Goal: Information Seeking & Learning: Understand process/instructions

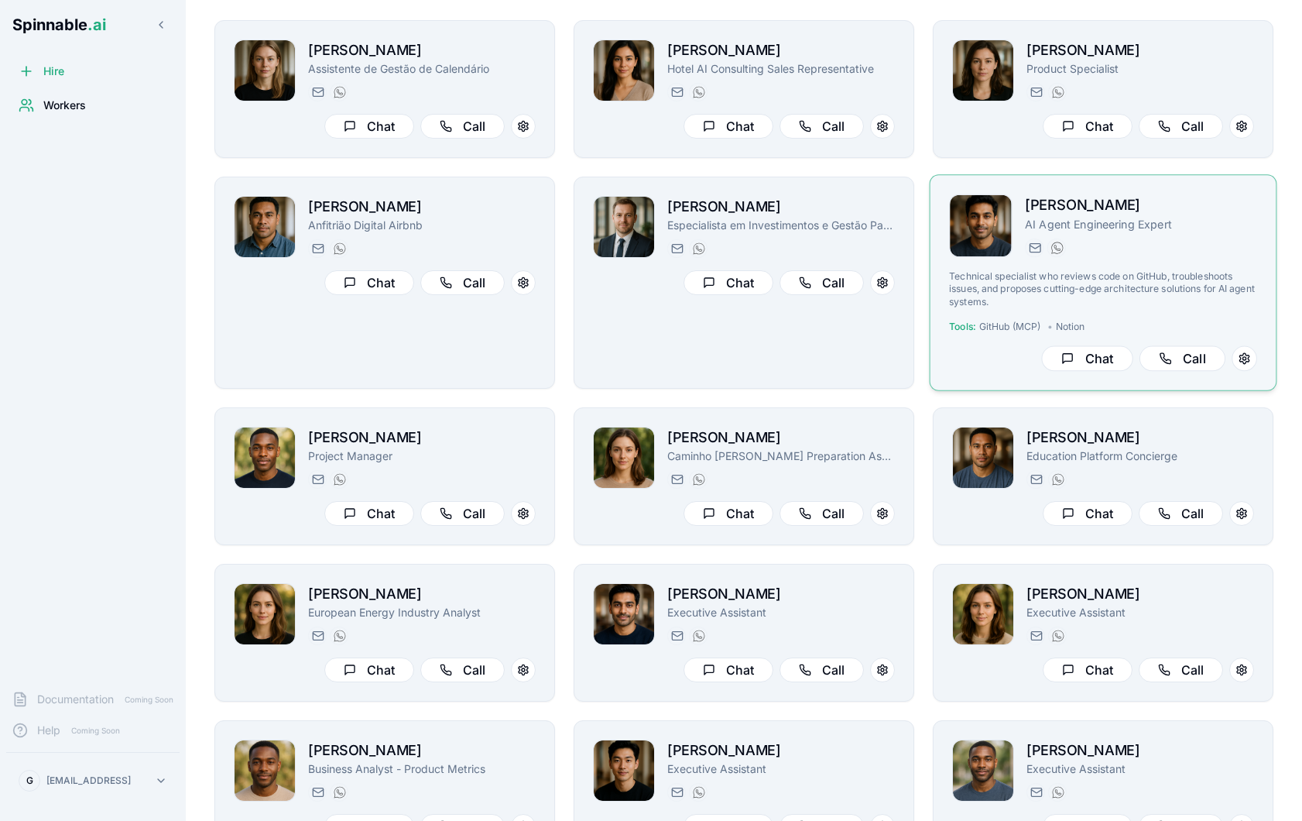
scroll to position [79, 0]
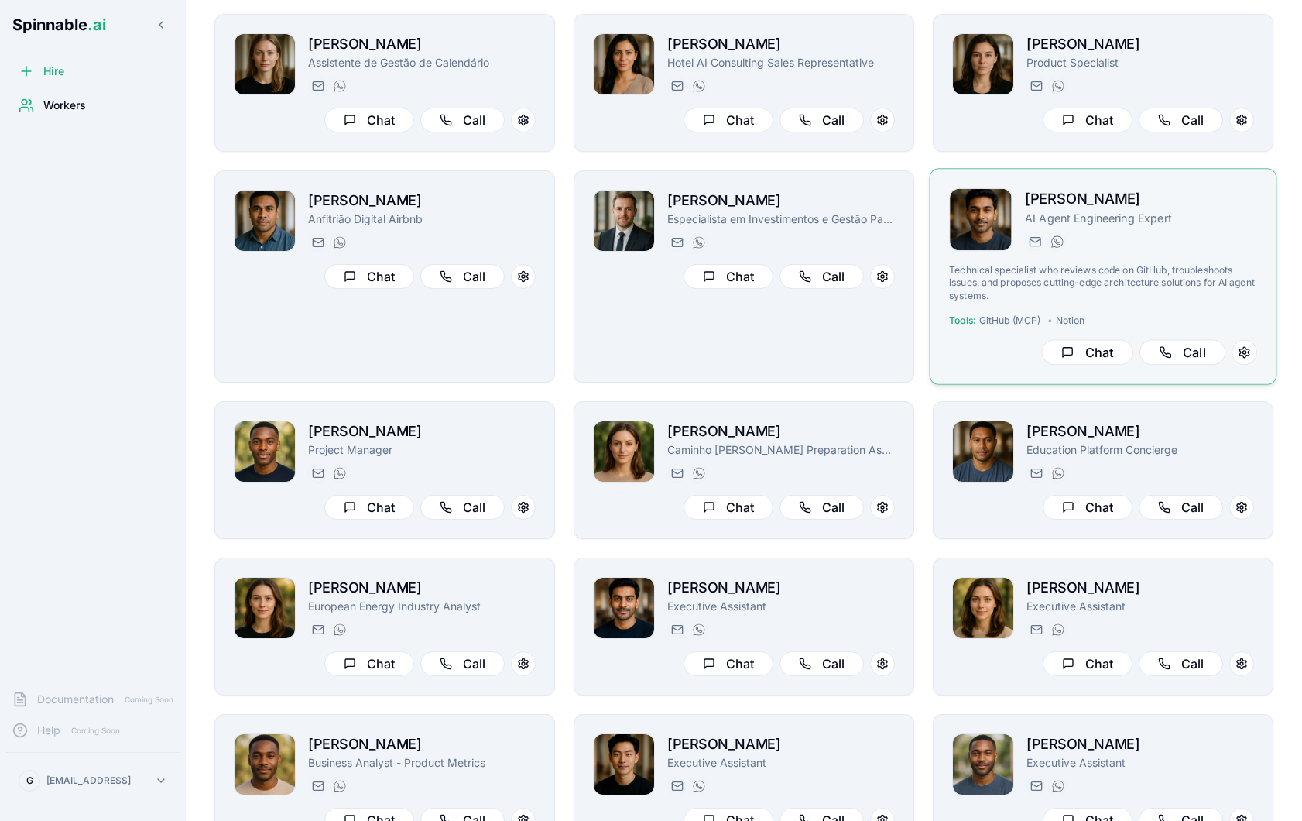
click at [1180, 265] on p "Technical specialist who reviews code on GitHub, troubleshoots issues, and prop…" at bounding box center [1103, 283] width 308 height 38
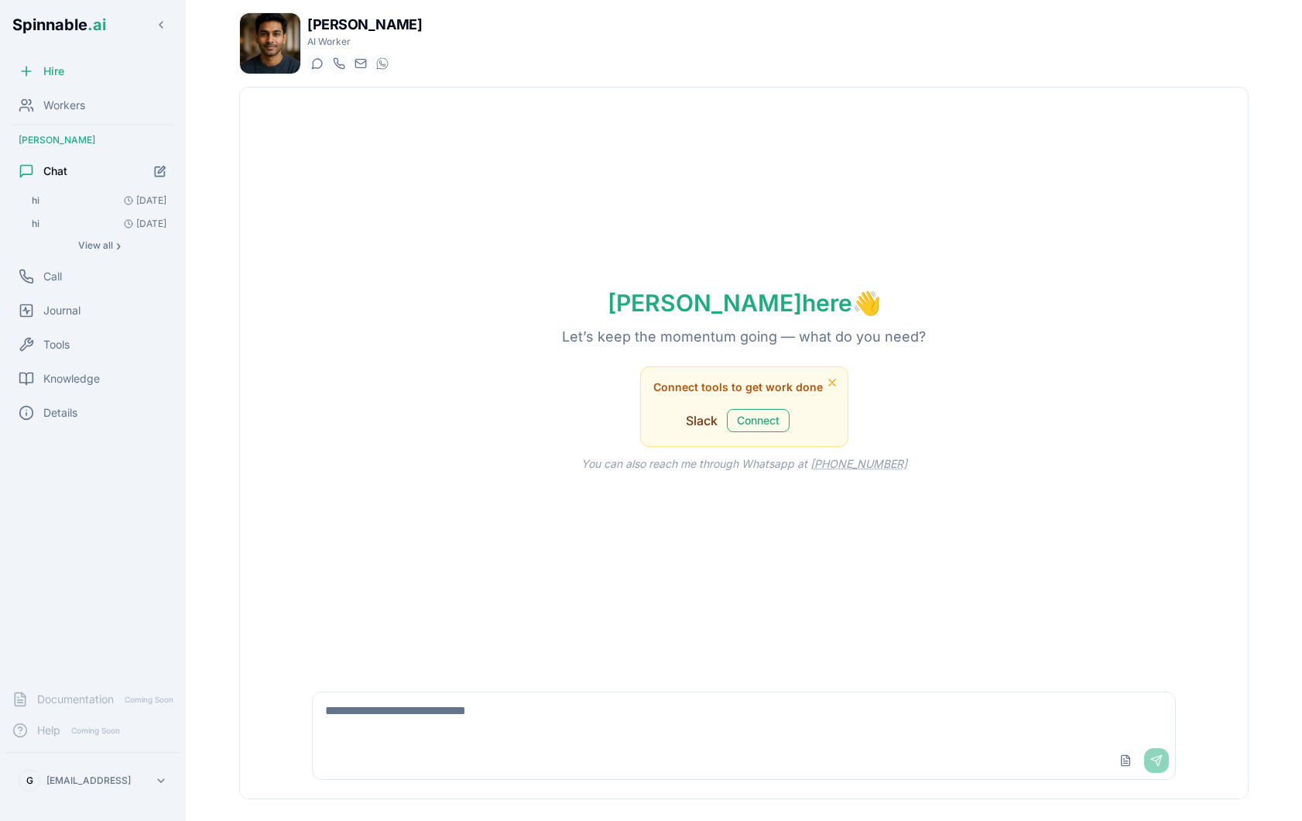
click at [545, 725] on textarea at bounding box center [744, 717] width 862 height 50
paste textarea "**********"
type textarea "**********"
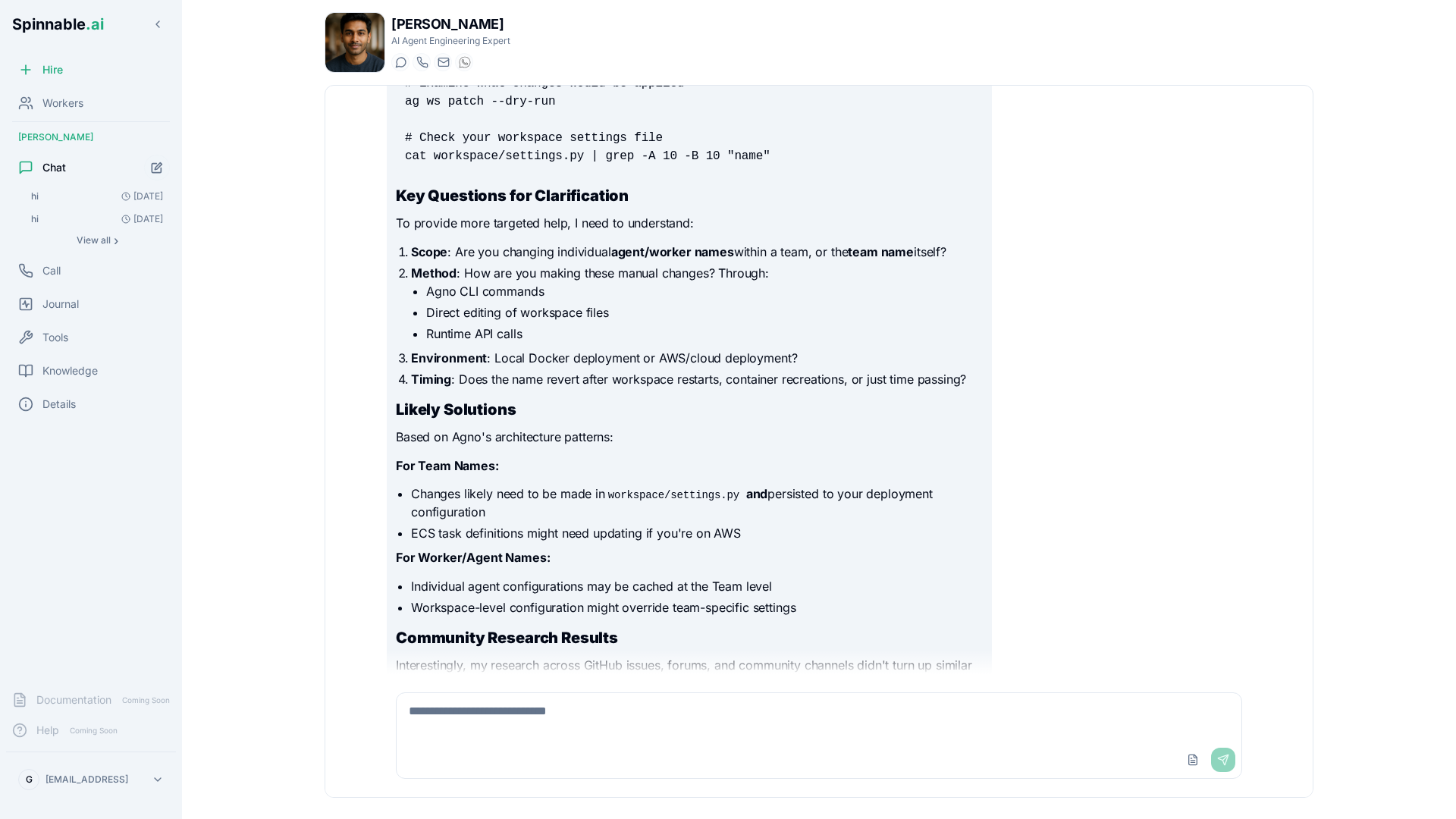
scroll to position [552, 0]
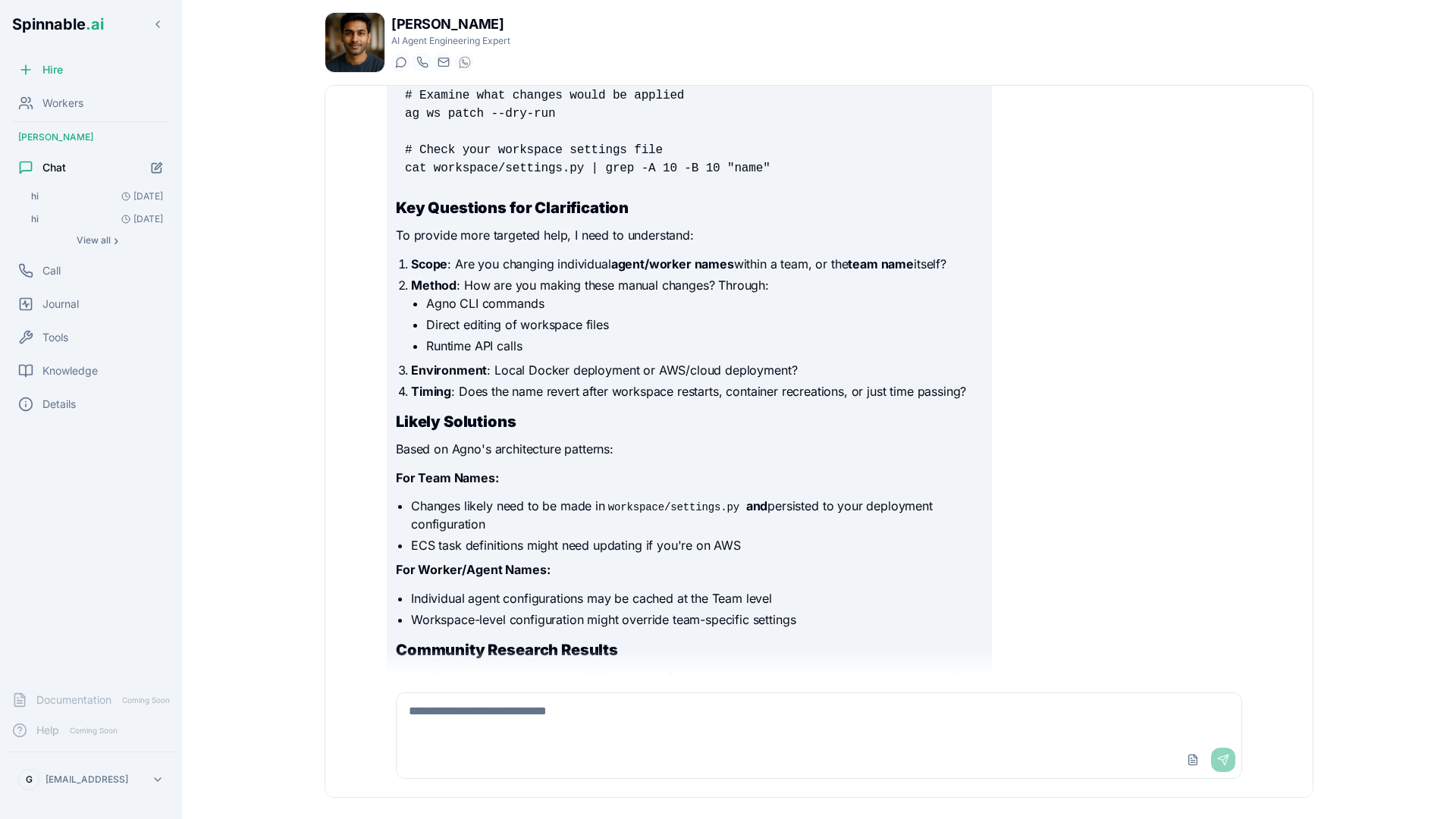
click at [613, 411] on h2 "Likely Solutions" at bounding box center [689, 422] width 587 height 22
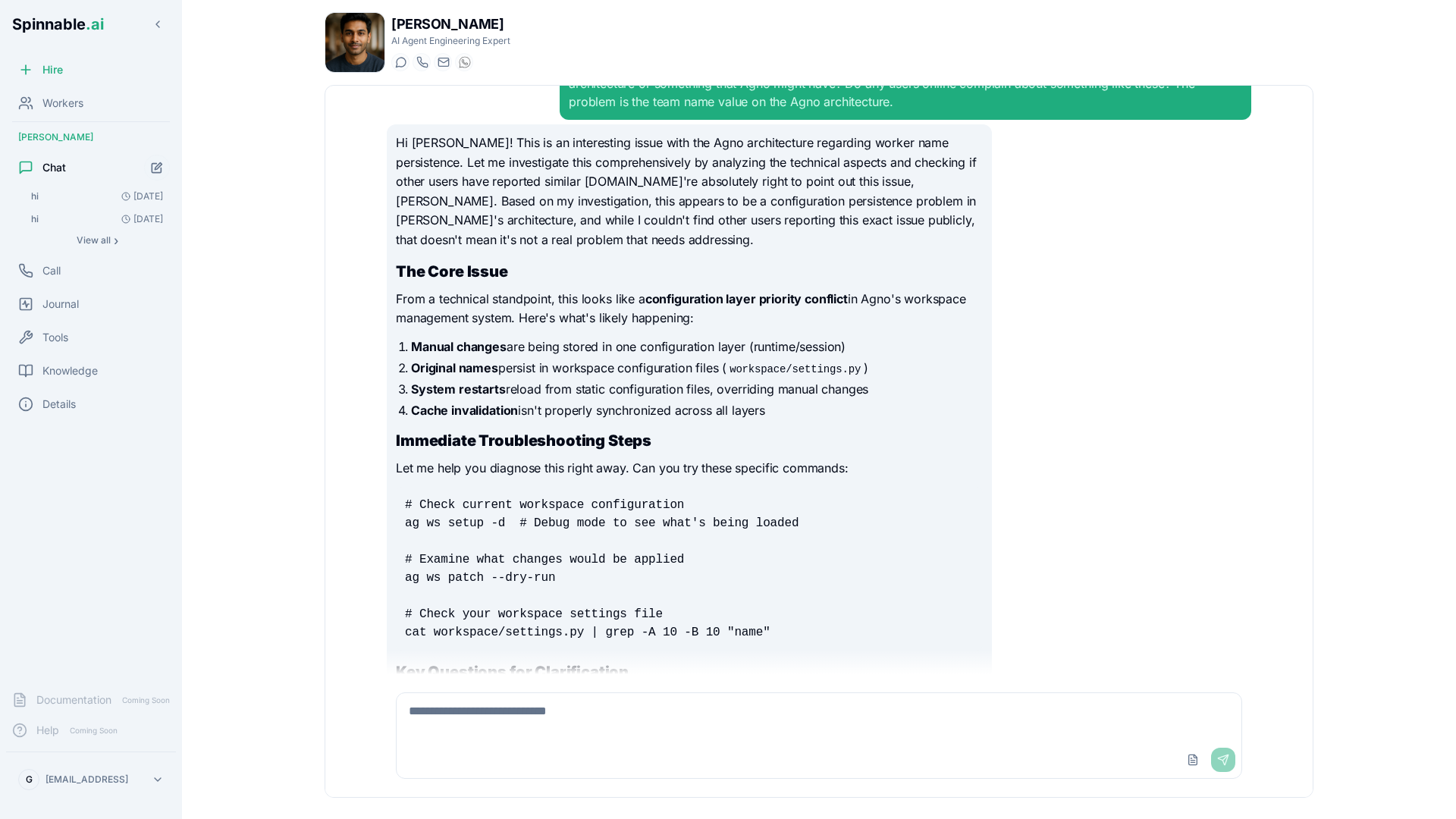
scroll to position [99, 0]
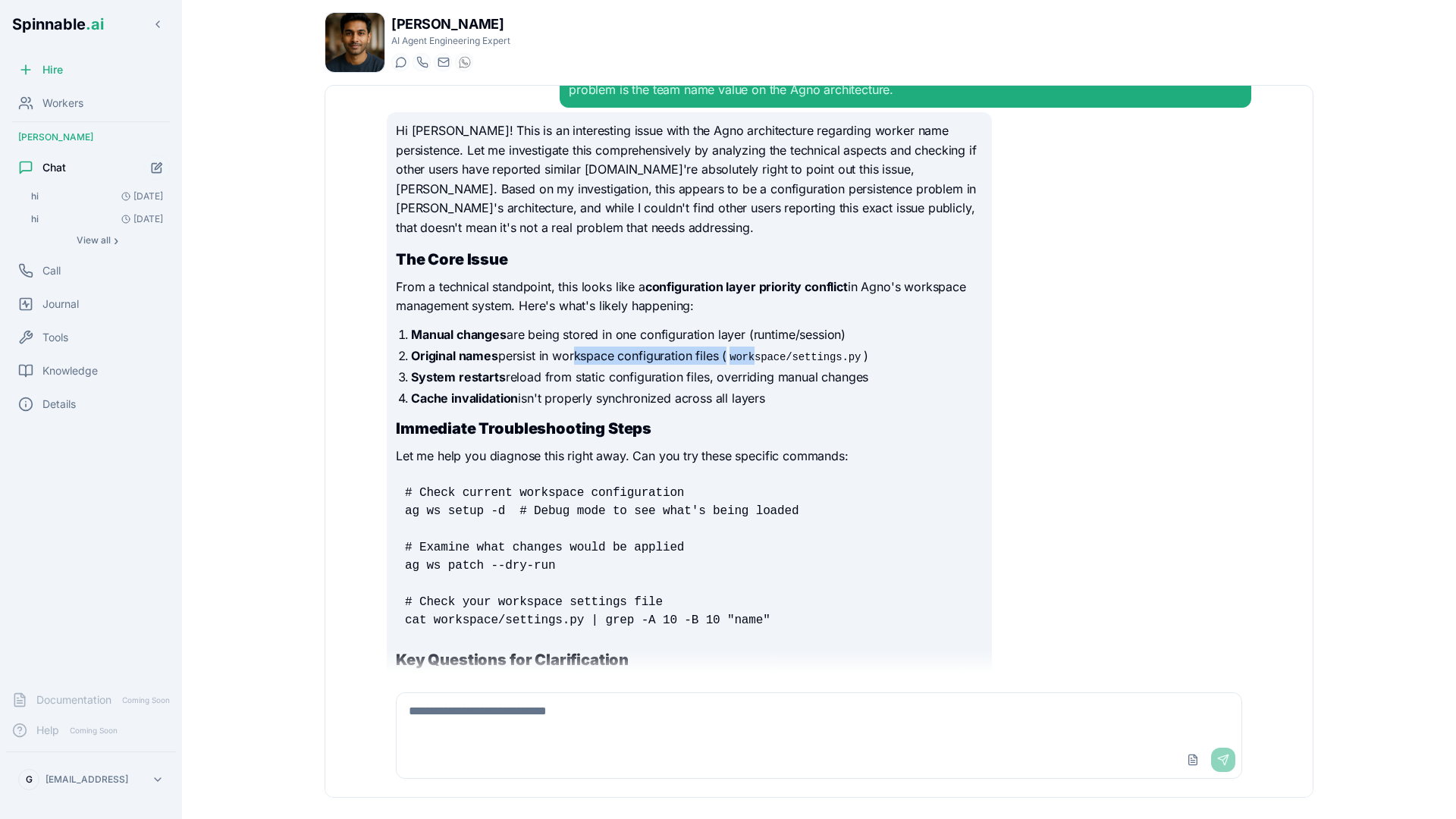
drag, startPoint x: 575, startPoint y: 333, endPoint x: 758, endPoint y: 333, distance: 183.0
click at [758, 347] on li "Original names persist in workspace configuration files ( workspace/settings.py…" at bounding box center [698, 356] width 572 height 19
click at [801, 350] on code "workspace/settings.py" at bounding box center [796, 357] width 137 height 15
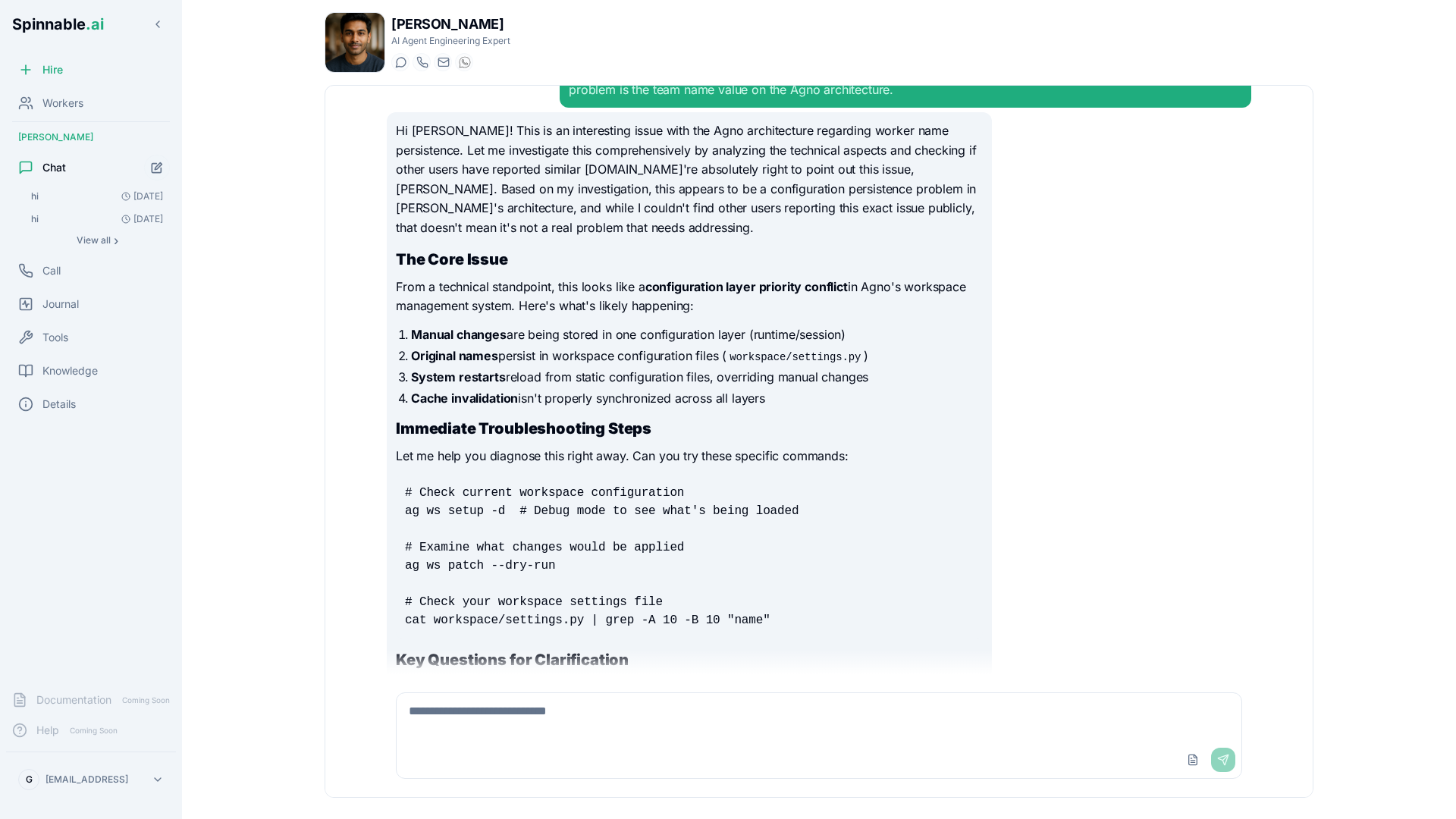
click at [756, 367] on li "System restarts reload from static configuration files, overriding manual chang…" at bounding box center [698, 376] width 572 height 19
click at [734, 389] on li "Cache invalidation isn't properly synchronized across all layers" at bounding box center [698, 398] width 572 height 19
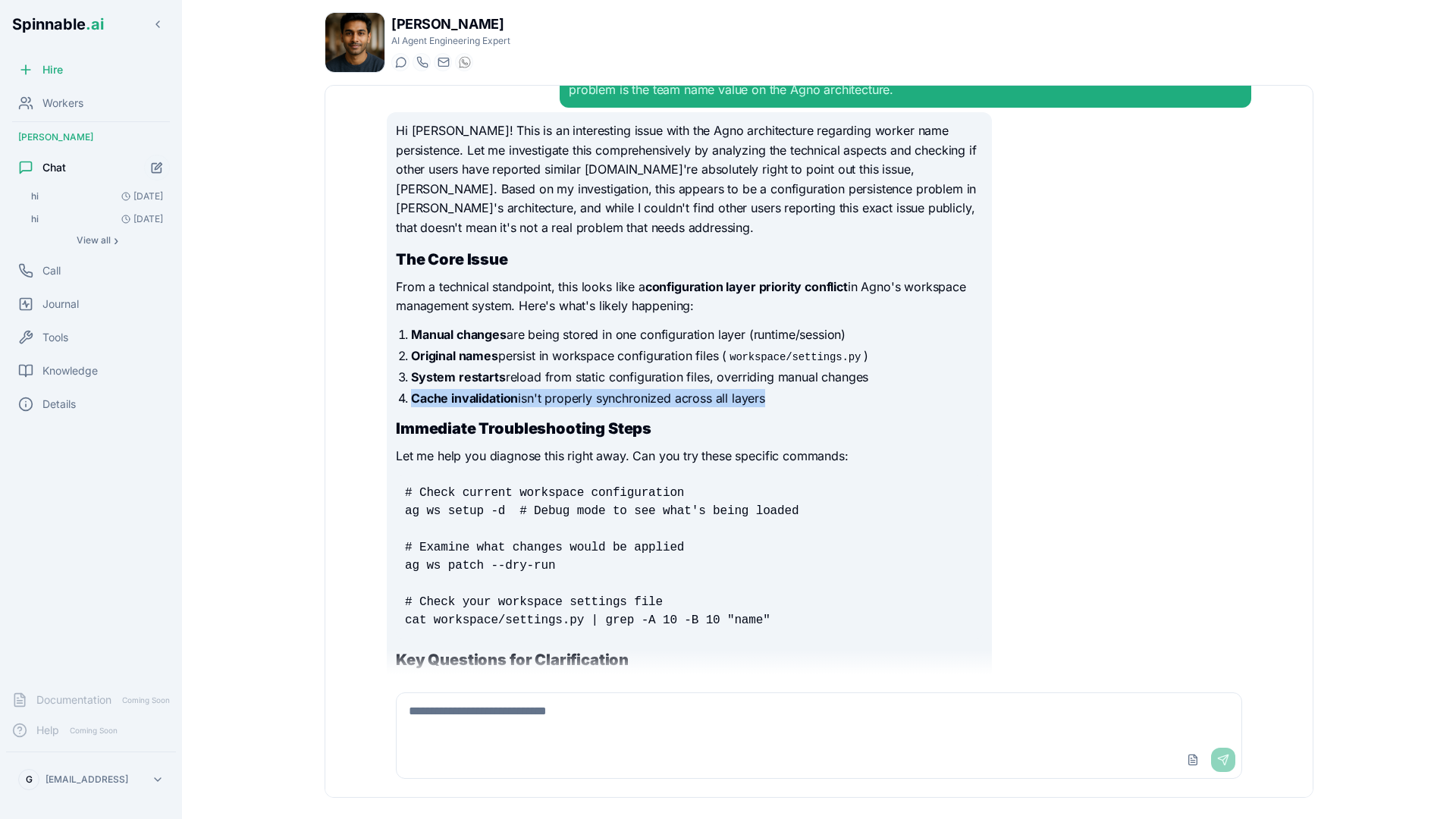
click at [734, 389] on li "Cache invalidation isn't properly synchronized across all layers" at bounding box center [698, 398] width 572 height 19
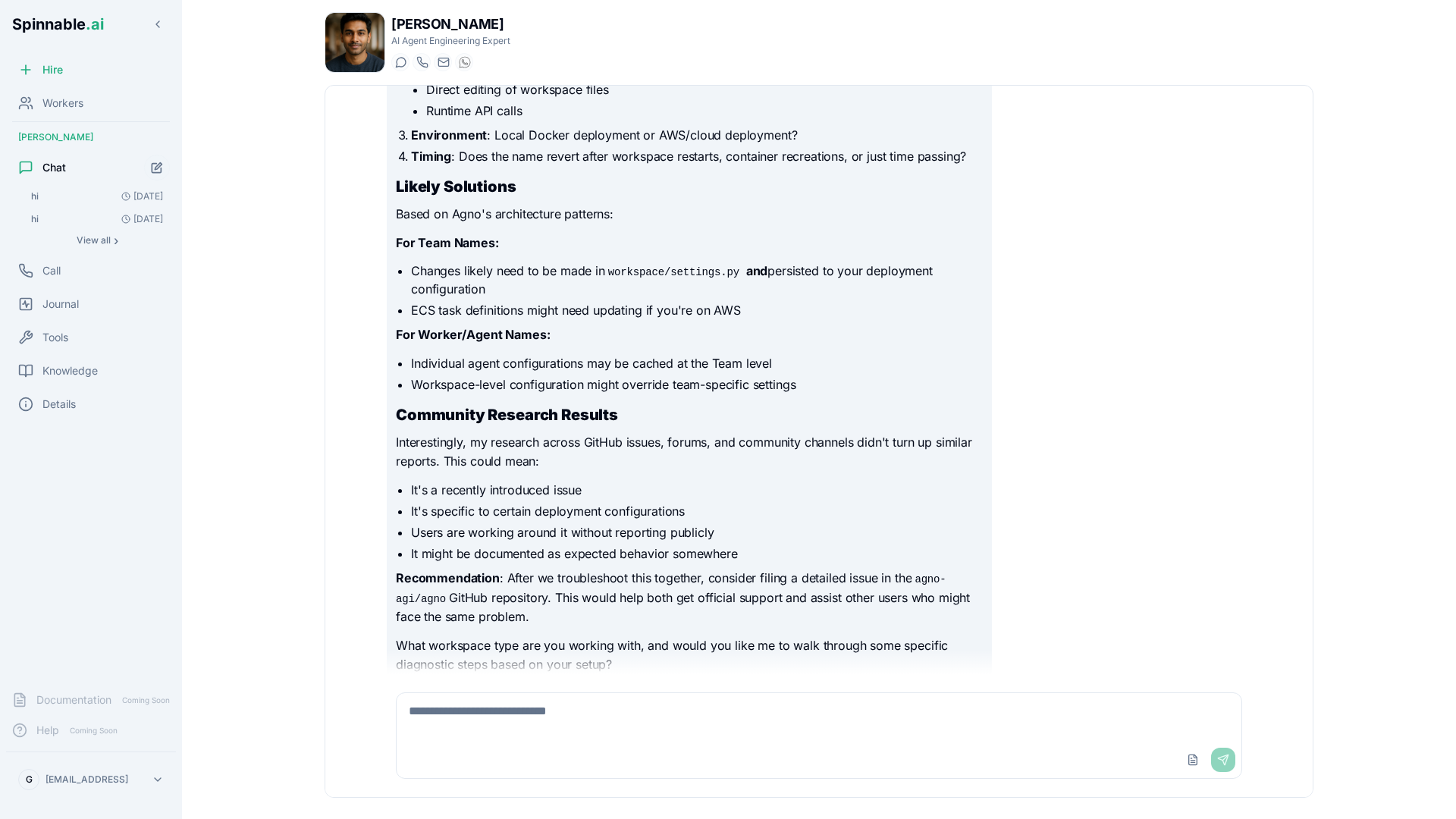
scroll to position [789, 0]
